Goal: Task Accomplishment & Management: Use online tool/utility

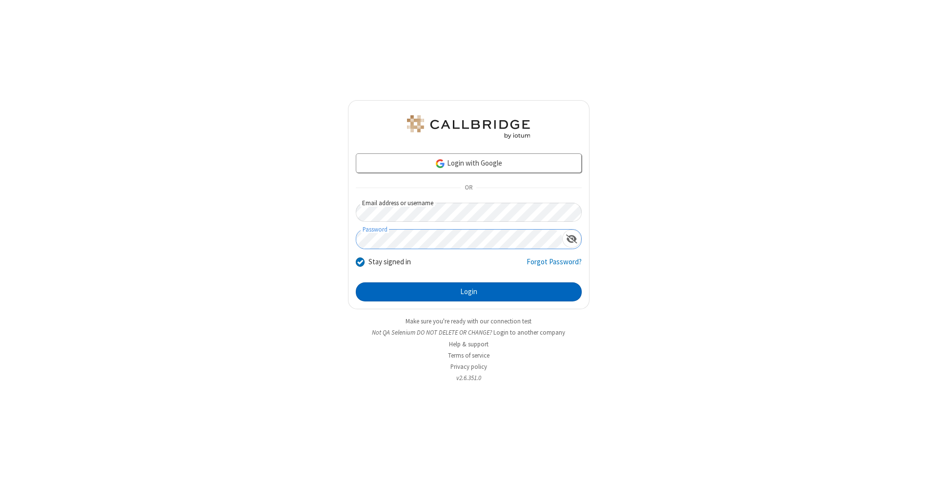
click at [469, 292] on button "Login" at bounding box center [469, 292] width 226 height 20
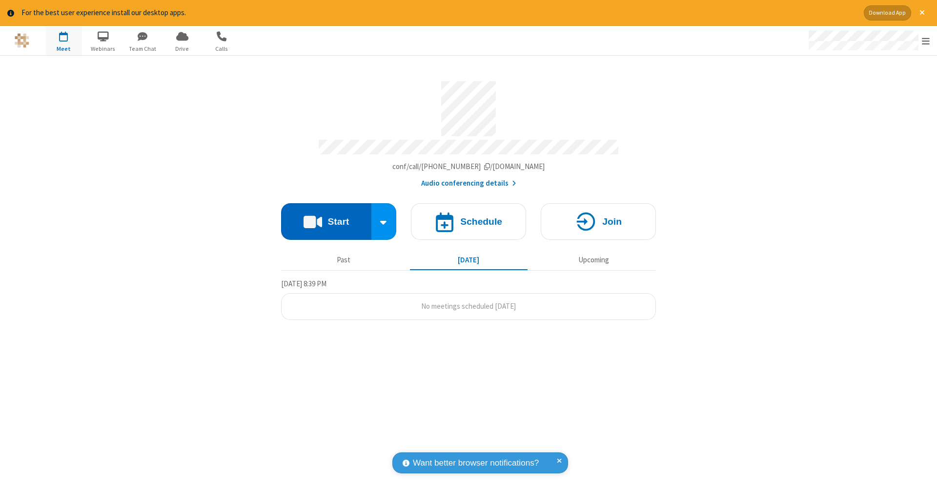
click at [326, 216] on button "Start" at bounding box center [326, 221] width 90 height 37
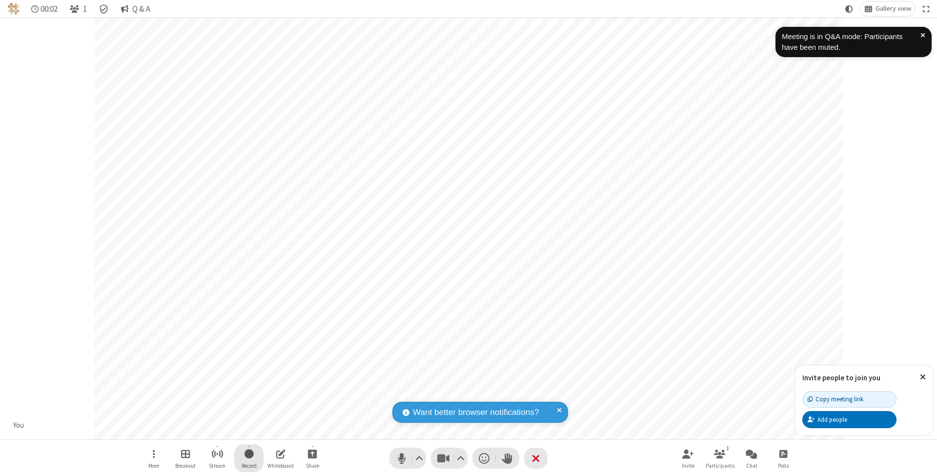
click at [249, 458] on span "Start recording" at bounding box center [249, 454] width 9 height 12
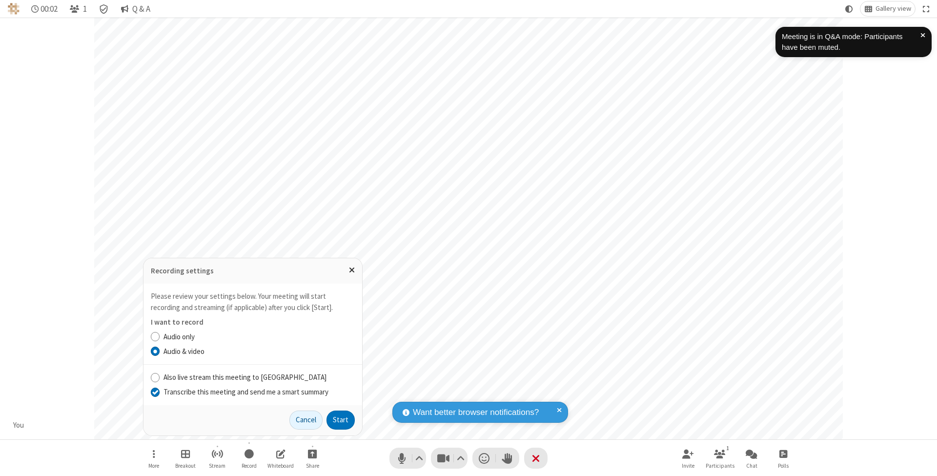
click at [155, 392] on input "Transcribe this meeting and send me a smart summary" at bounding box center [155, 392] width 9 height 10
click at [341, 420] on button "Start" at bounding box center [341, 420] width 28 height 20
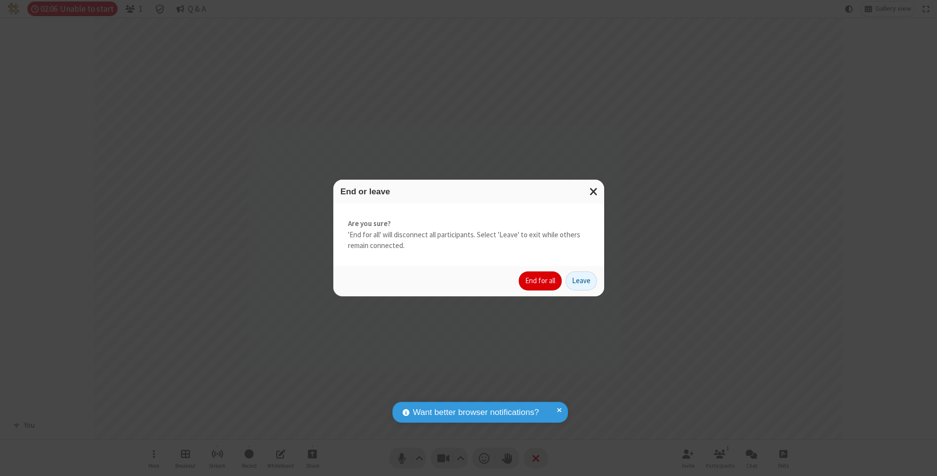
click at [541, 280] on button "End for all" at bounding box center [540, 281] width 43 height 20
